Goal: Information Seeking & Learning: Learn about a topic

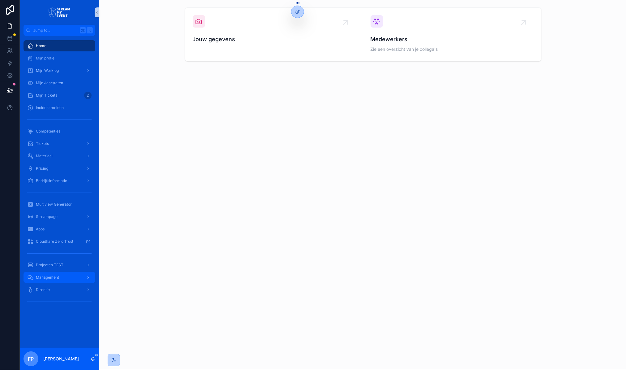
click at [64, 274] on div "Management" at bounding box center [59, 277] width 64 height 10
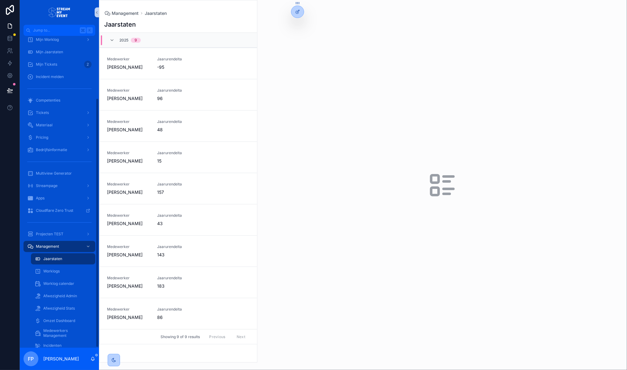
scroll to position [78, 0]
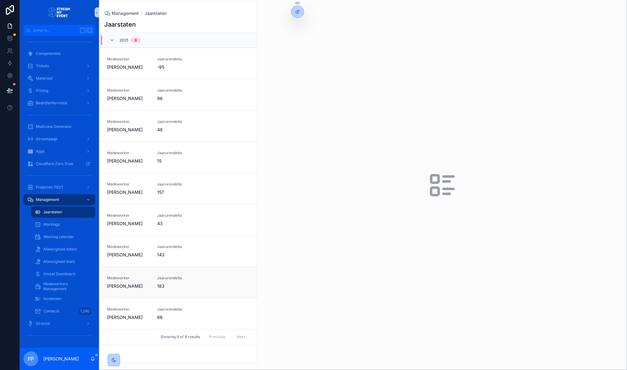
click at [183, 283] on span "183" at bounding box center [178, 286] width 43 height 6
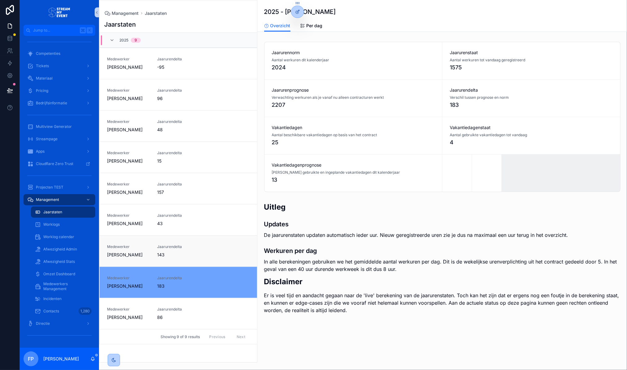
click at [201, 253] on div "Medewerker [PERSON_NAME] Jaarurendelta 143" at bounding box center [178, 251] width 143 height 14
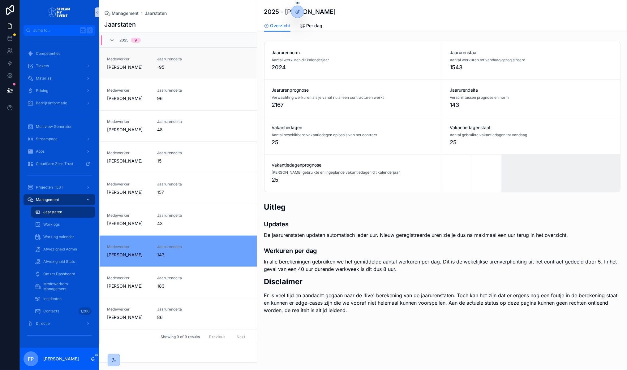
click at [196, 72] on link "Medewerker [PERSON_NAME] Jaarurendelta -95" at bounding box center [179, 63] width 158 height 31
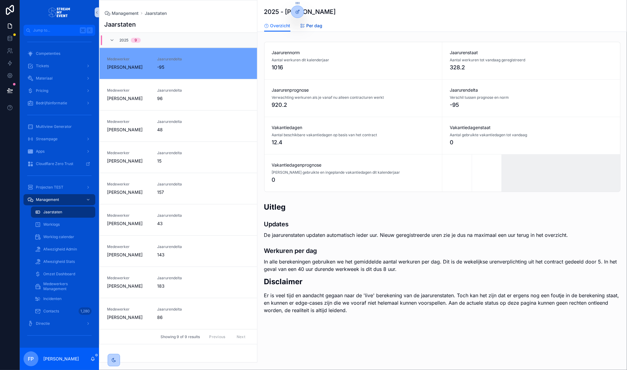
click at [318, 25] on span "Per dag" at bounding box center [315, 26] width 16 height 6
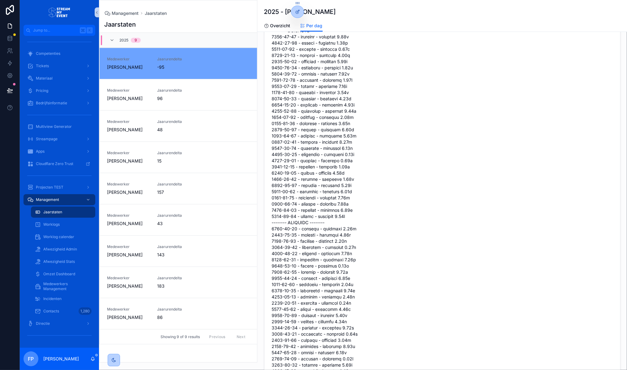
scroll to position [2076, 0]
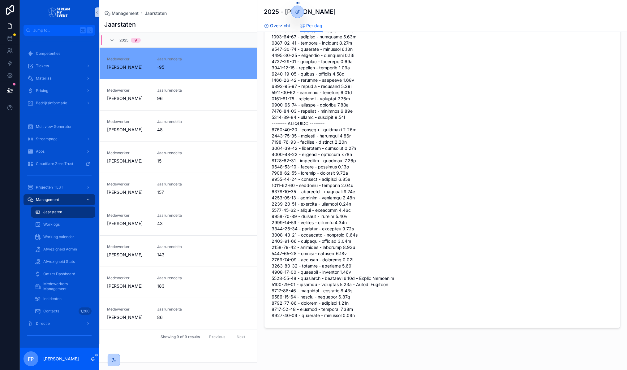
click at [283, 24] on span "Overzicht" at bounding box center [280, 26] width 20 height 6
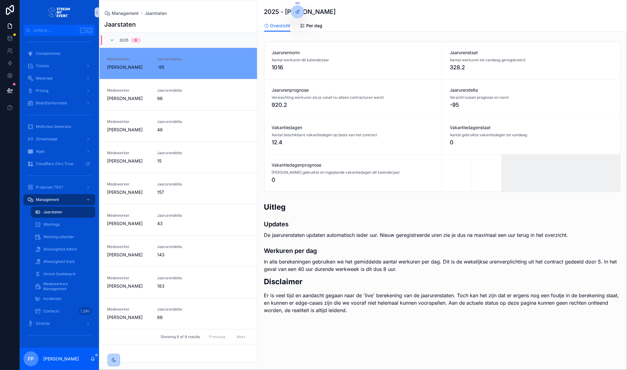
click at [359, 158] on div "Vakantiedagenprognose Totaal gebruikte en ingeplande vakantiedagen dit kalender…" at bounding box center [354, 172] width 178 height 37
click at [195, 313] on div "Jaarurendelta 86" at bounding box center [178, 314] width 43 height 14
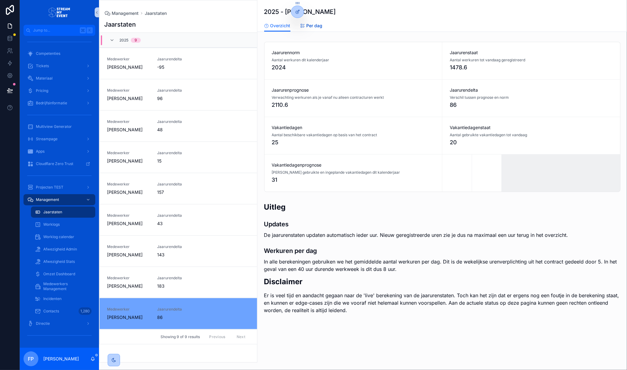
click at [314, 26] on span "Per dag" at bounding box center [315, 26] width 16 height 6
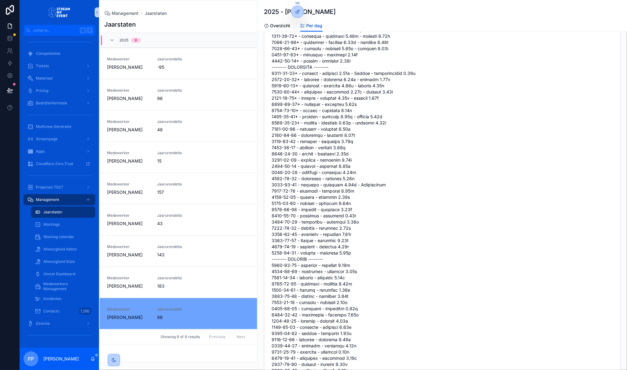
scroll to position [1552, 0]
click at [173, 164] on link "Medewerker [PERSON_NAME] Jaarurendelta 15" at bounding box center [179, 156] width 158 height 31
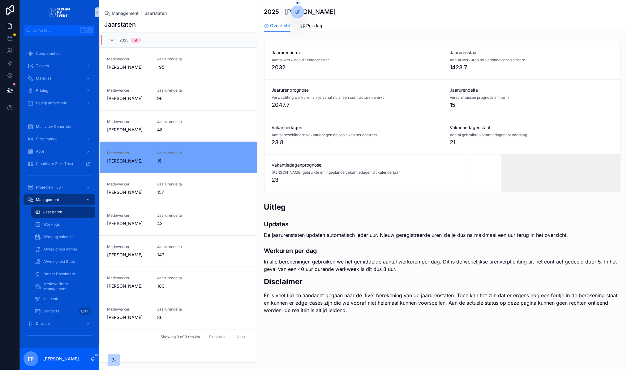
click at [293, 188] on div "Vakantiedagenprognose Totaal gebruikte en ingeplande vakantiedagen dit kalender…" at bounding box center [354, 172] width 178 height 37
click at [284, 186] on div "Vakantiedagenprognose Totaal gebruikte en ingeplande vakantiedagen dit kalender…" at bounding box center [354, 172] width 178 height 37
click at [182, 197] on link "Medewerker [PERSON_NAME] Jaarurendelta 157" at bounding box center [179, 188] width 158 height 31
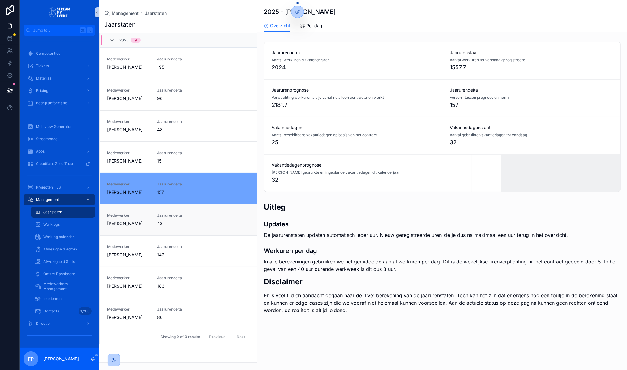
click at [184, 215] on span "Jaarurendelta" at bounding box center [178, 215] width 43 height 5
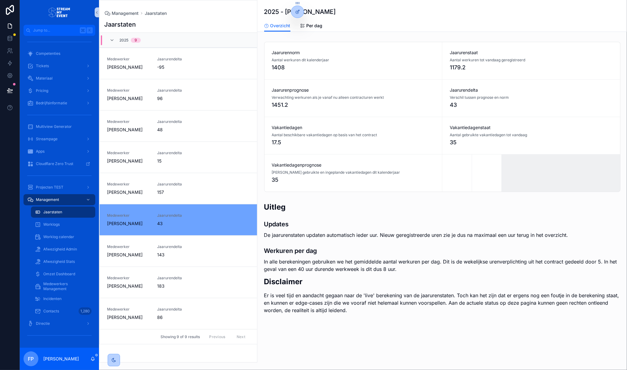
click at [286, 226] on h3 "Updates" at bounding box center [442, 223] width 357 height 9
click at [320, 215] on div "Uitleg Updates De jaarurenstaten updaten automatisch ieder uur. Nieuw geregistr…" at bounding box center [442, 258] width 357 height 112
click at [420, 207] on h2 "Uitleg" at bounding box center [442, 207] width 357 height 10
click at [42, 91] on span "Pricing" at bounding box center [42, 90] width 12 height 5
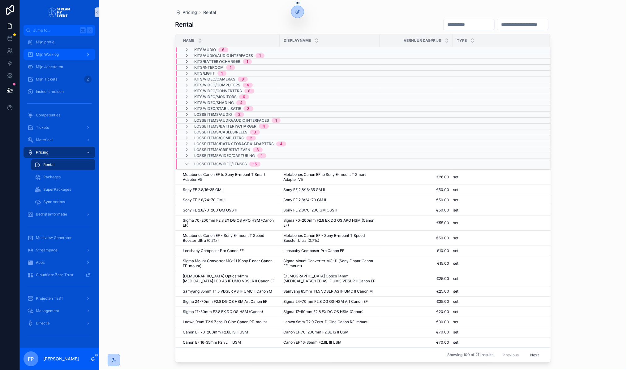
click at [49, 55] on span "Mijn Worklog" at bounding box center [47, 54] width 23 height 5
